Goal: Find specific page/section: Find specific page/section

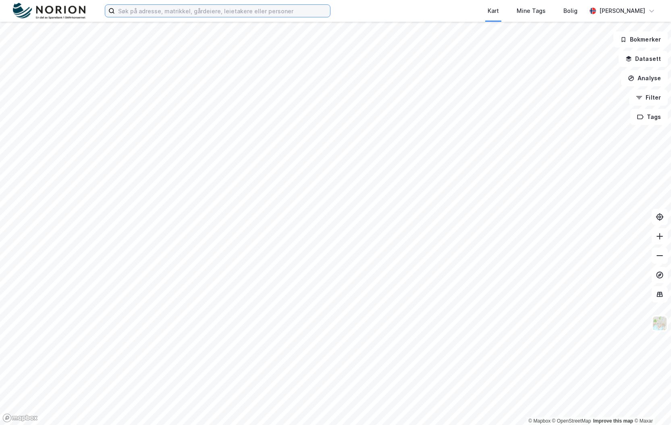
click at [176, 9] on input at bounding box center [222, 11] width 215 height 12
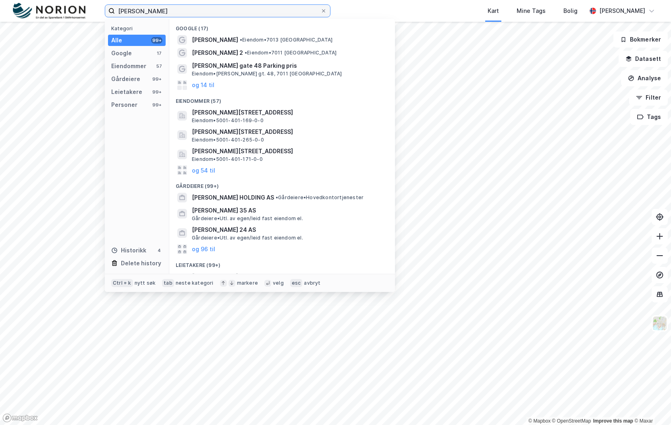
click at [254, 11] on input "[PERSON_NAME]" at bounding box center [217, 11] width 205 height 12
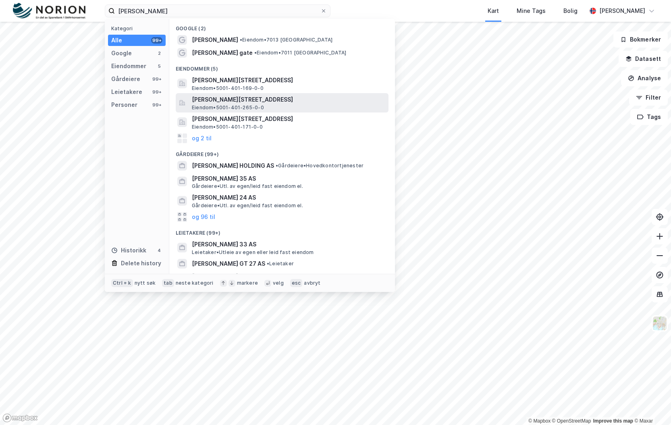
click at [257, 106] on span "Eiendom • 5001-401-265-0-0" at bounding box center [228, 107] width 72 height 6
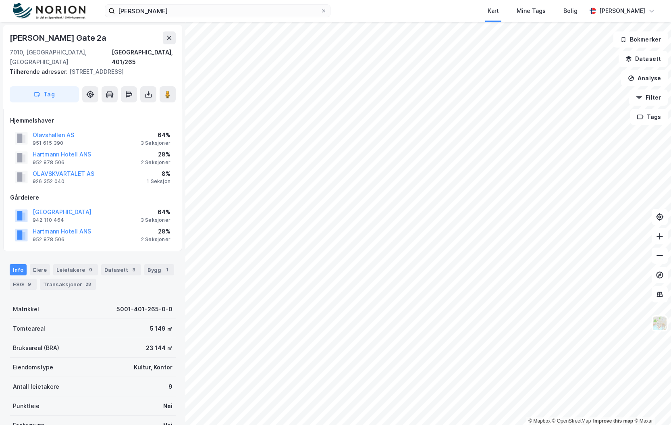
drag, startPoint x: 122, startPoint y: 37, endPoint x: -65, endPoint y: 45, distance: 187.5
click at [0, 45] on html "[PERSON_NAME] Kart Mine Tags Bolig [PERSON_NAME] © Mapbox © OpenStreetMap Impro…" at bounding box center [335, 212] width 671 height 425
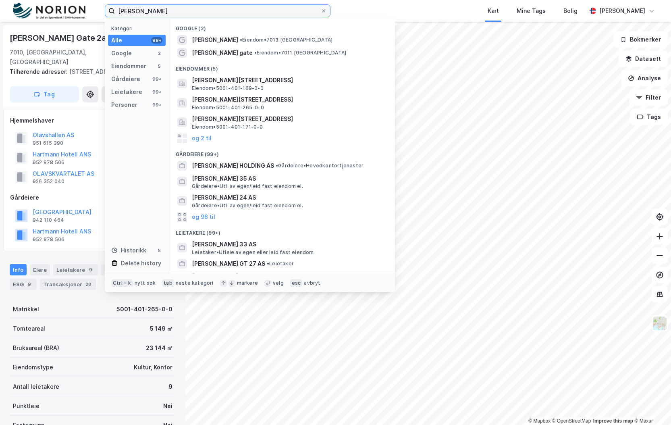
click at [192, 17] on input "[PERSON_NAME]" at bounding box center [217, 11] width 205 height 12
paste input "© Mapbox © OpenStreetMap Improve this map © Maxar Olav [STREET_ADDRESS]"
type input "© Mapbox © OpenStreetMap Improve this map © Maxar Olav [STREET_ADDRESS]"
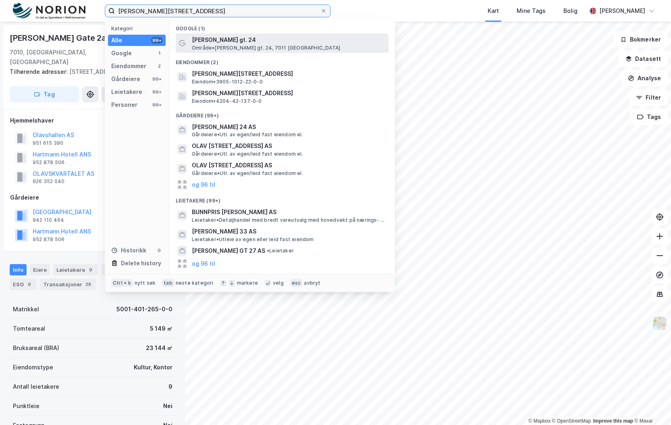
type input "[PERSON_NAME][STREET_ADDRESS]"
click at [250, 50] on span "Område • [PERSON_NAME] gt. 24, 7011 [GEOGRAPHIC_DATA]" at bounding box center [266, 48] width 148 height 6
